Goal: Task Accomplishment & Management: Use online tool/utility

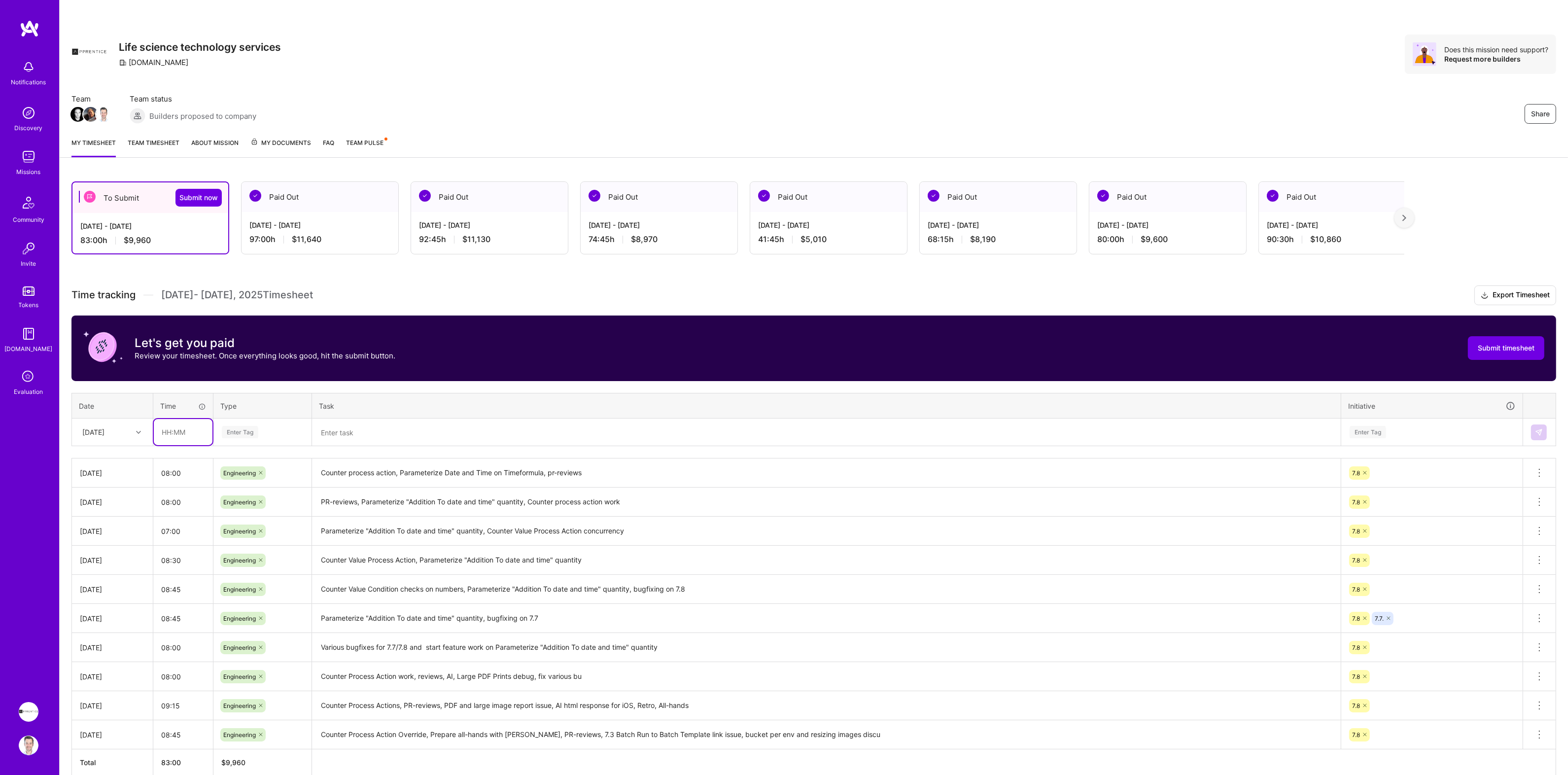
click at [194, 430] on input "text" at bounding box center [183, 432] width 59 height 26
type input "08:00"
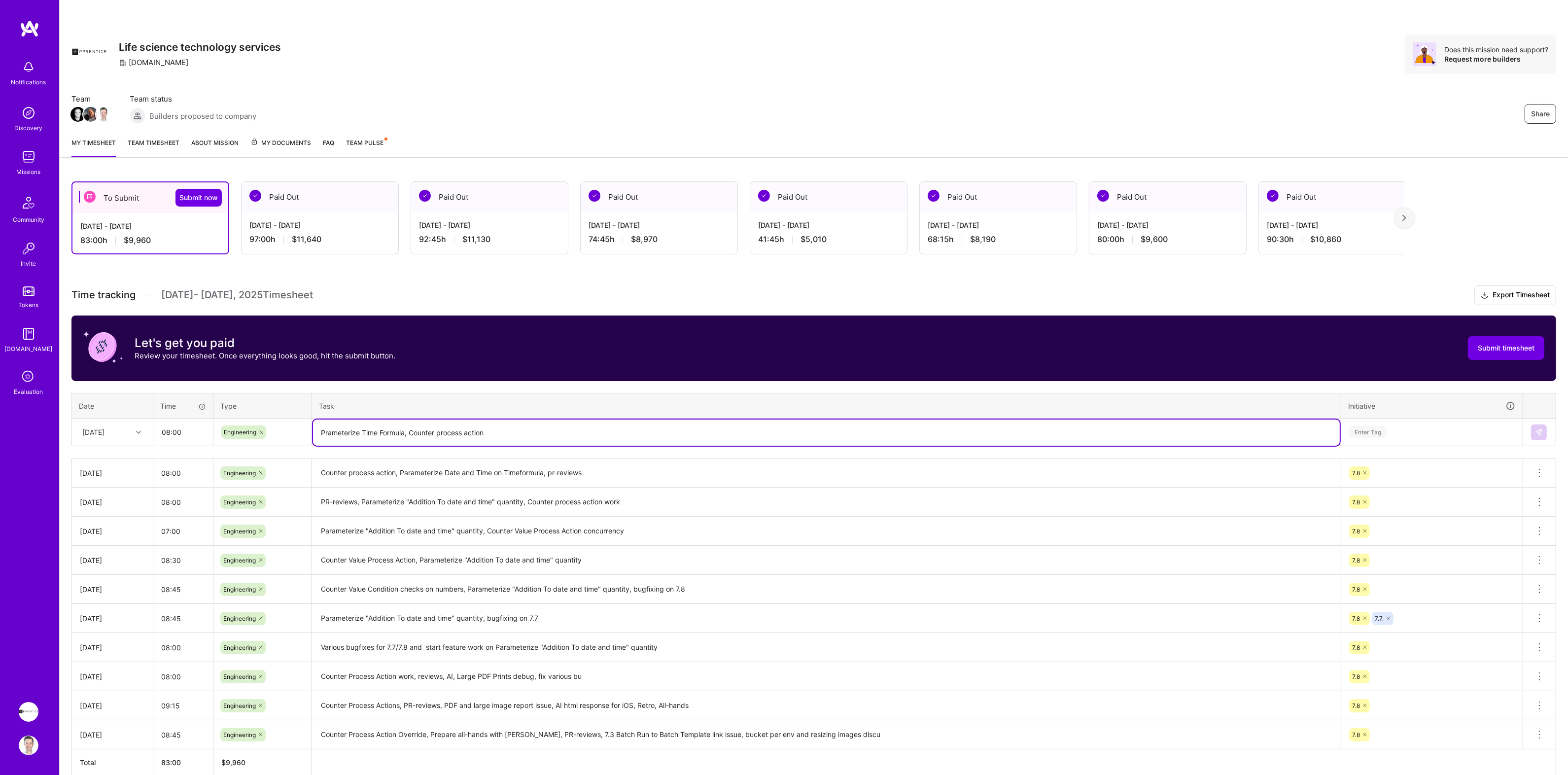
click at [325, 433] on textarea "Prameterize Time Formula, Counter process action" at bounding box center [826, 433] width 1027 height 26
click at [505, 433] on textarea "Parameterize Time Formula, Counter process action" at bounding box center [826, 433] width 1027 height 26
type textarea "Parameterize Time Formula, Counter process action, various bugfixes, reviews"
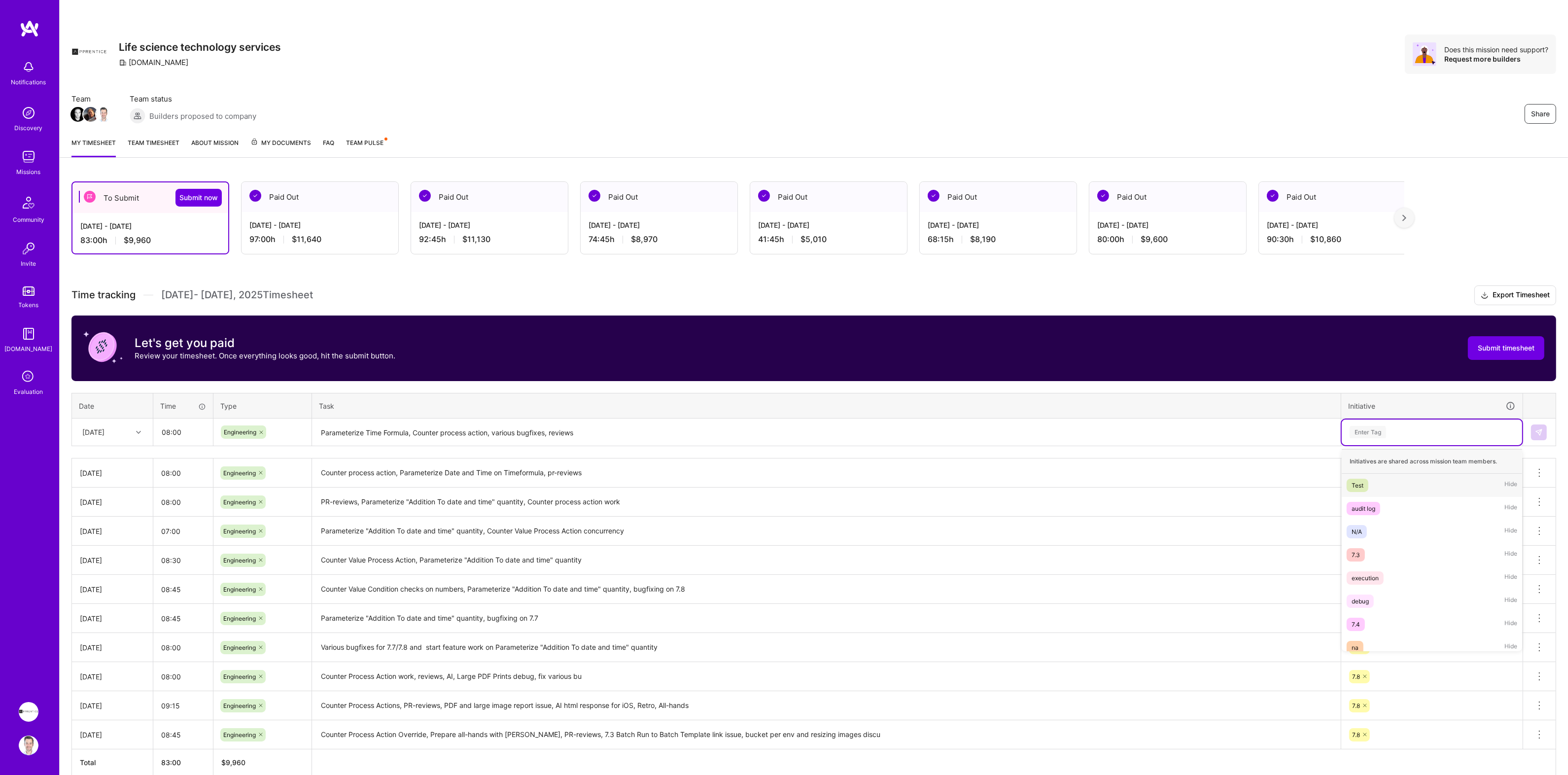
click at [1369, 437] on div "Enter Tag" at bounding box center [1368, 432] width 37 height 16
type input "7.8"
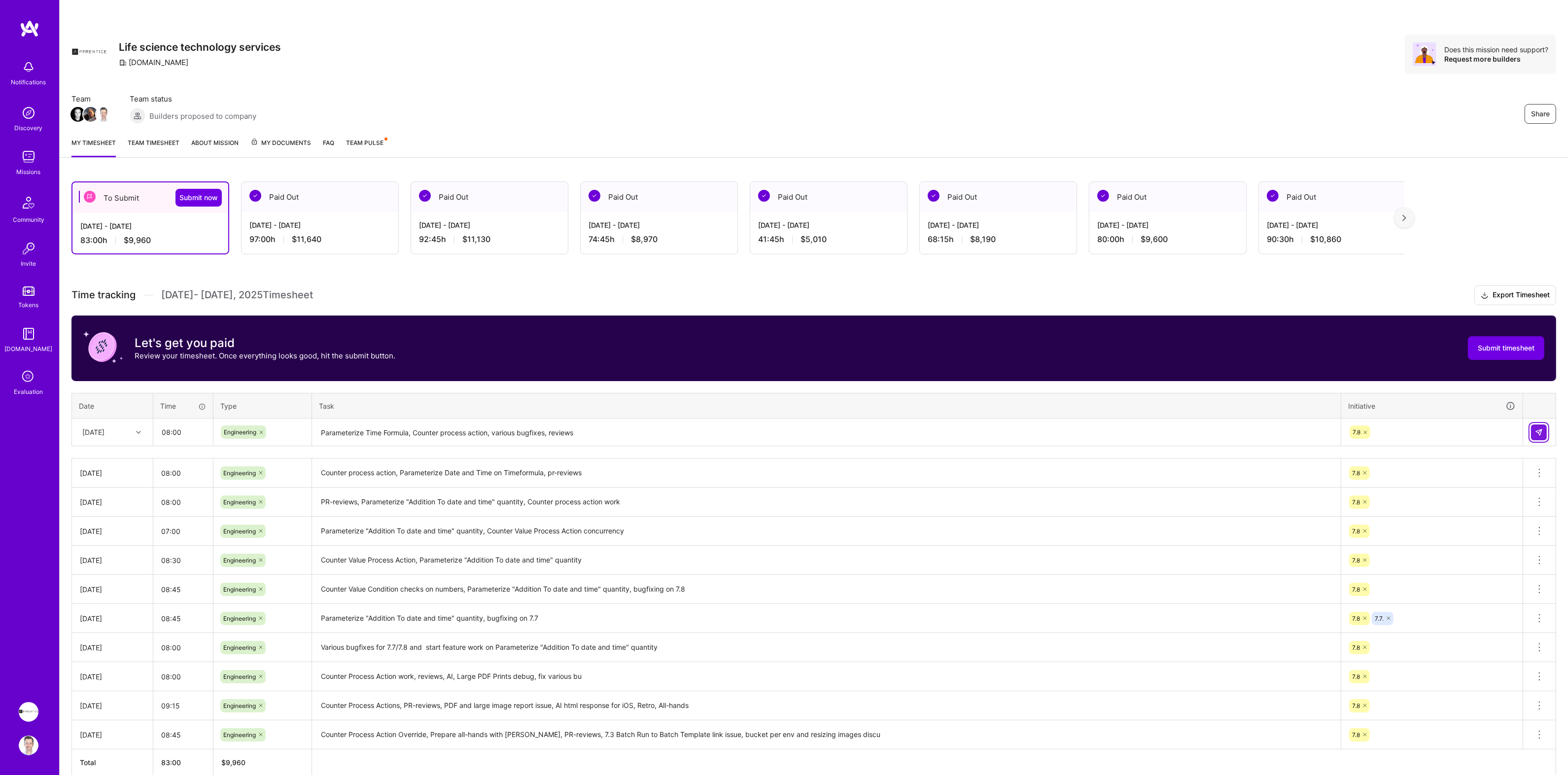
click at [1538, 432] on img at bounding box center [1538, 432] width 8 height 8
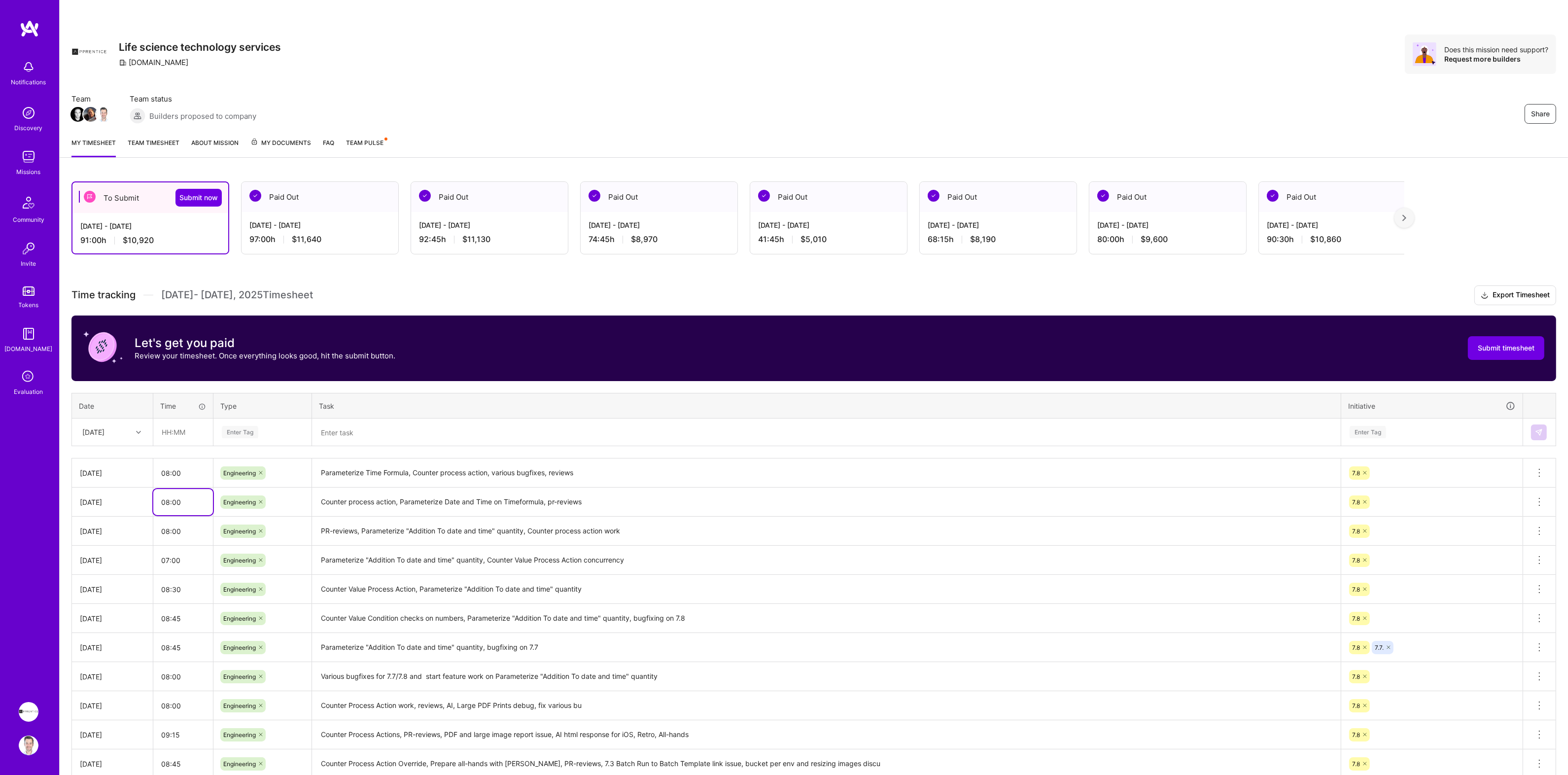
click at [185, 505] on input "08:00" at bounding box center [183, 502] width 60 height 26
type input "08:45"
click at [186, 481] on input "08:00" at bounding box center [183, 473] width 60 height 26
type input "08:15"
click at [398, 283] on div "To Submit Submit now [DATE] - [DATE] 91:45 h $11,010 Paid Out [DATE] - [DATE] 9…" at bounding box center [814, 511] width 1508 height 683
